Goal: Transaction & Acquisition: Obtain resource

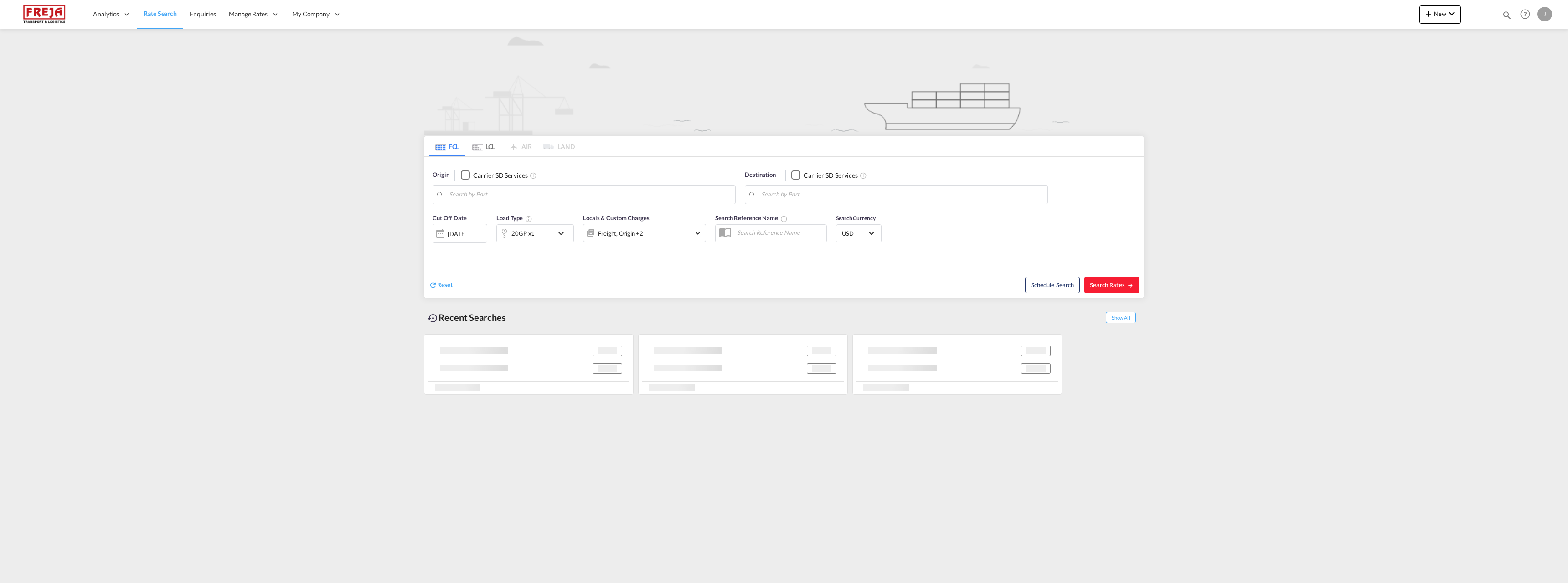
type input "[GEOGRAPHIC_DATA] ([GEOGRAPHIC_DATA]), [GEOGRAPHIC_DATA]"
type input "Changsha, Guangdong (GD), CNCNA"
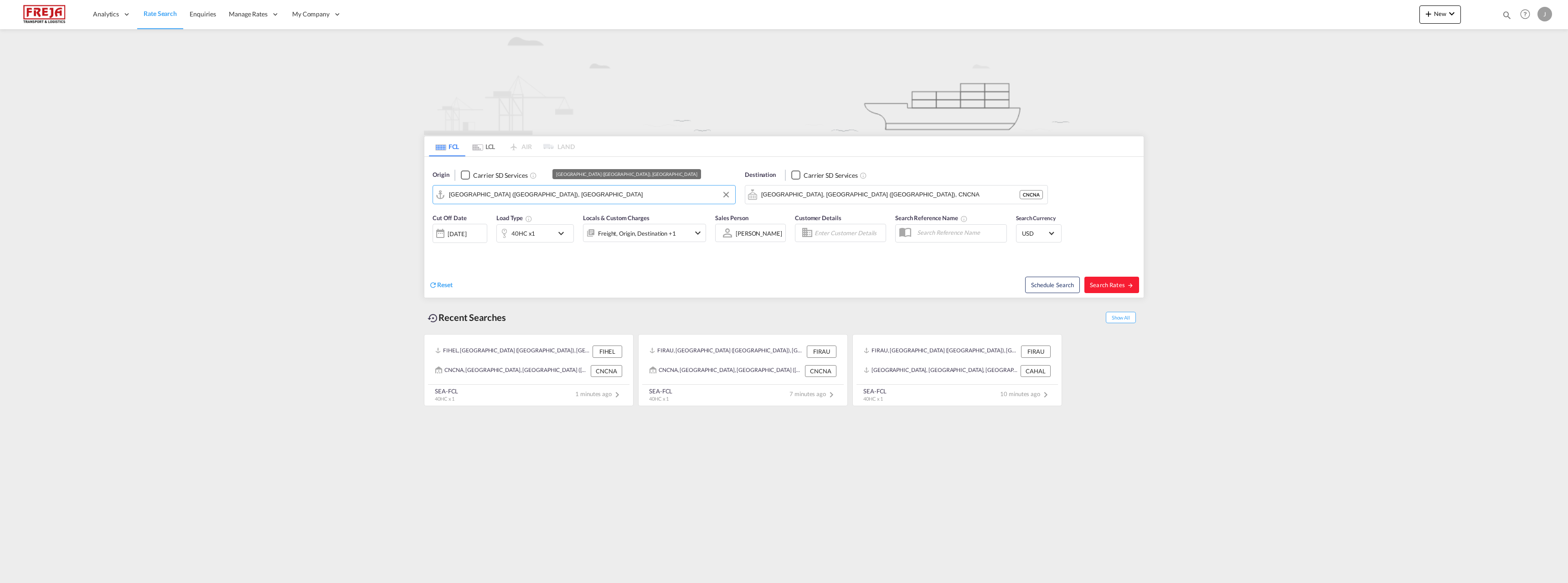
drag, startPoint x: 542, startPoint y: 204, endPoint x: 399, endPoint y: 191, distance: 143.6
click at [399, 191] on md-content "Analytics Reports Dashboard Rate Search Enquiries Manage Rates Contract Rates" at bounding box center [784, 292] width 1568 height 583
click at [460, 192] on input "Helsinki (Helsingfors), FIHEL" at bounding box center [590, 195] width 282 height 13
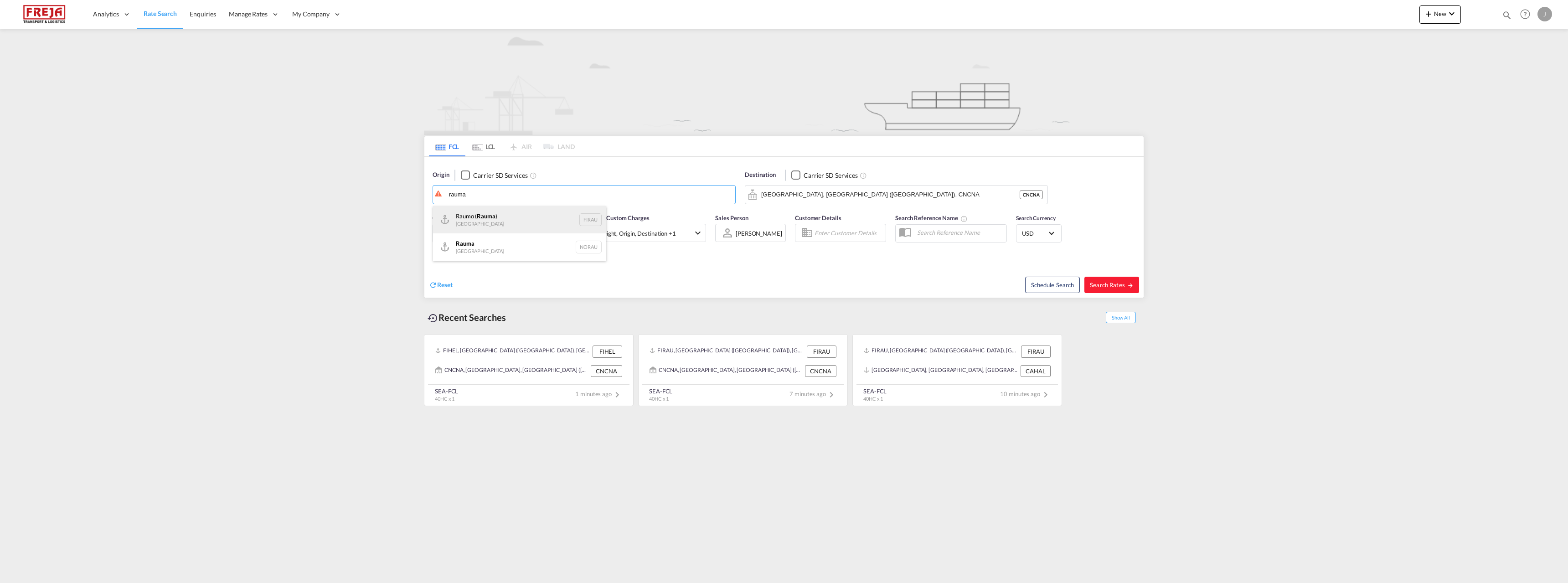
click at [499, 221] on div "Raumo ( Rauma ) Finland FIRAU" at bounding box center [519, 219] width 173 height 27
type input "Raumo (Rauma), FIRAU"
click at [898, 196] on input "Changsha, Guangdong (GD), CNCNA" at bounding box center [902, 195] width 282 height 13
click at [864, 242] on div "Changsha , Hunan (HN) China CNCSH" at bounding box center [831, 252] width 173 height 27
type input "Changsha, Hunan (HN), CNCSH"
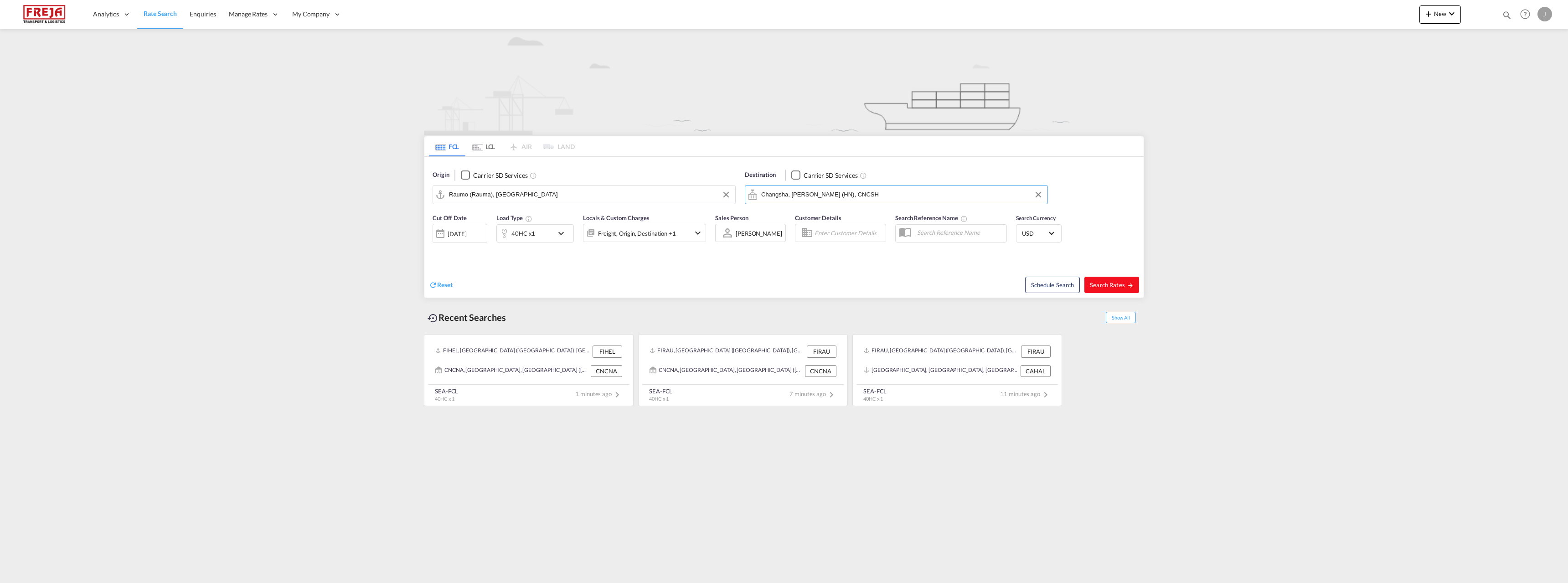
click at [1104, 282] on span "Search Rates" at bounding box center [1111, 285] width 44 height 7
type input "FIRAU to CNCSH / 22 Sep 2025"
